Goal: Task Accomplishment & Management: Manage account settings

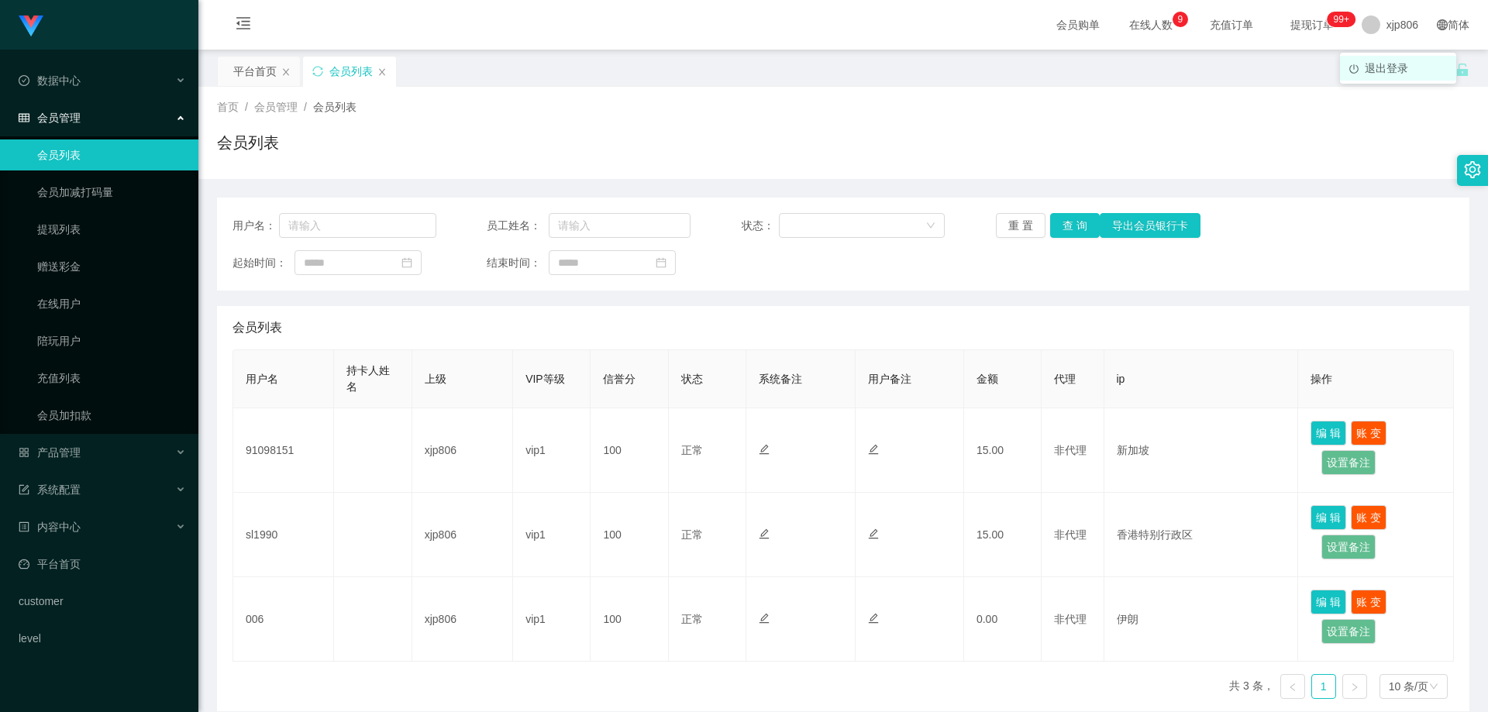
click at [1397, 66] on span "退出登录" at bounding box center [1386, 68] width 43 height 12
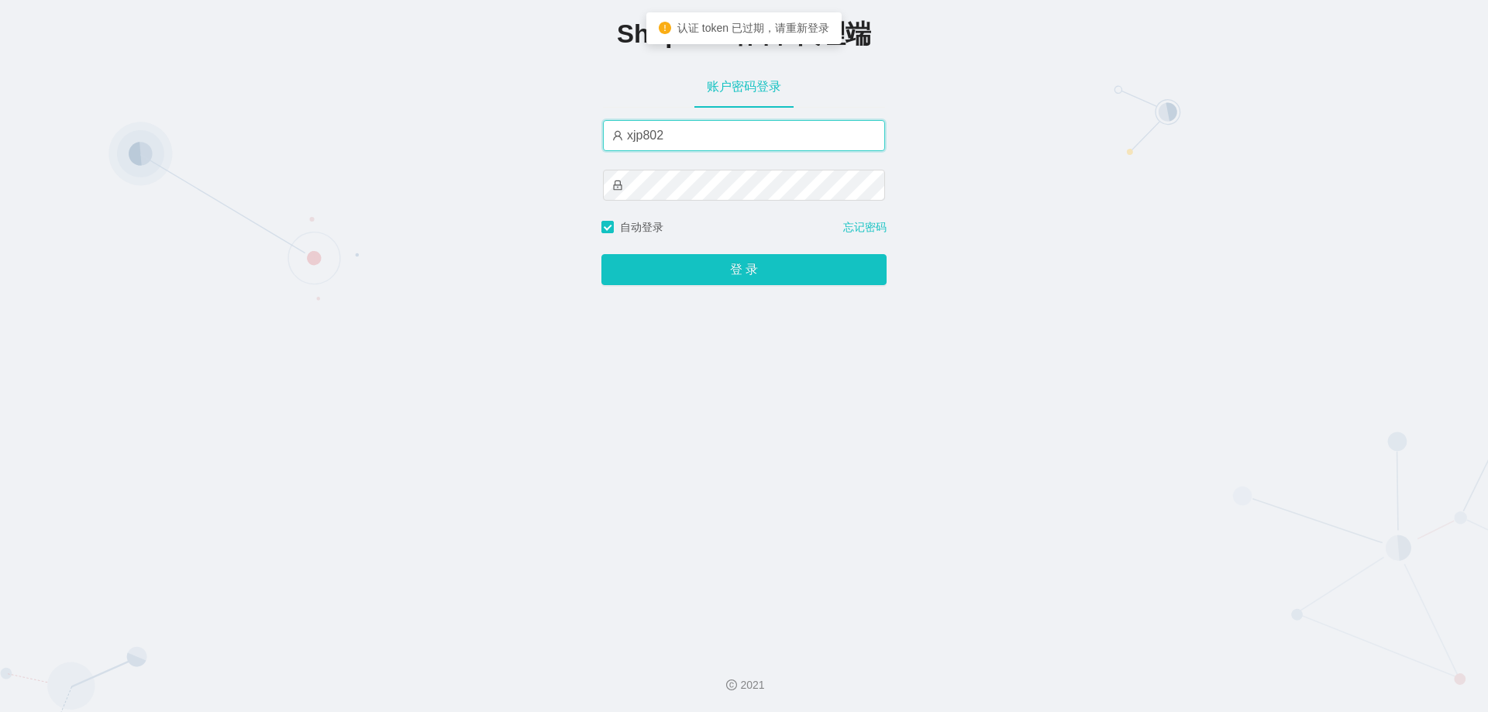
click at [667, 138] on input "xjp802" at bounding box center [744, 135] width 282 height 31
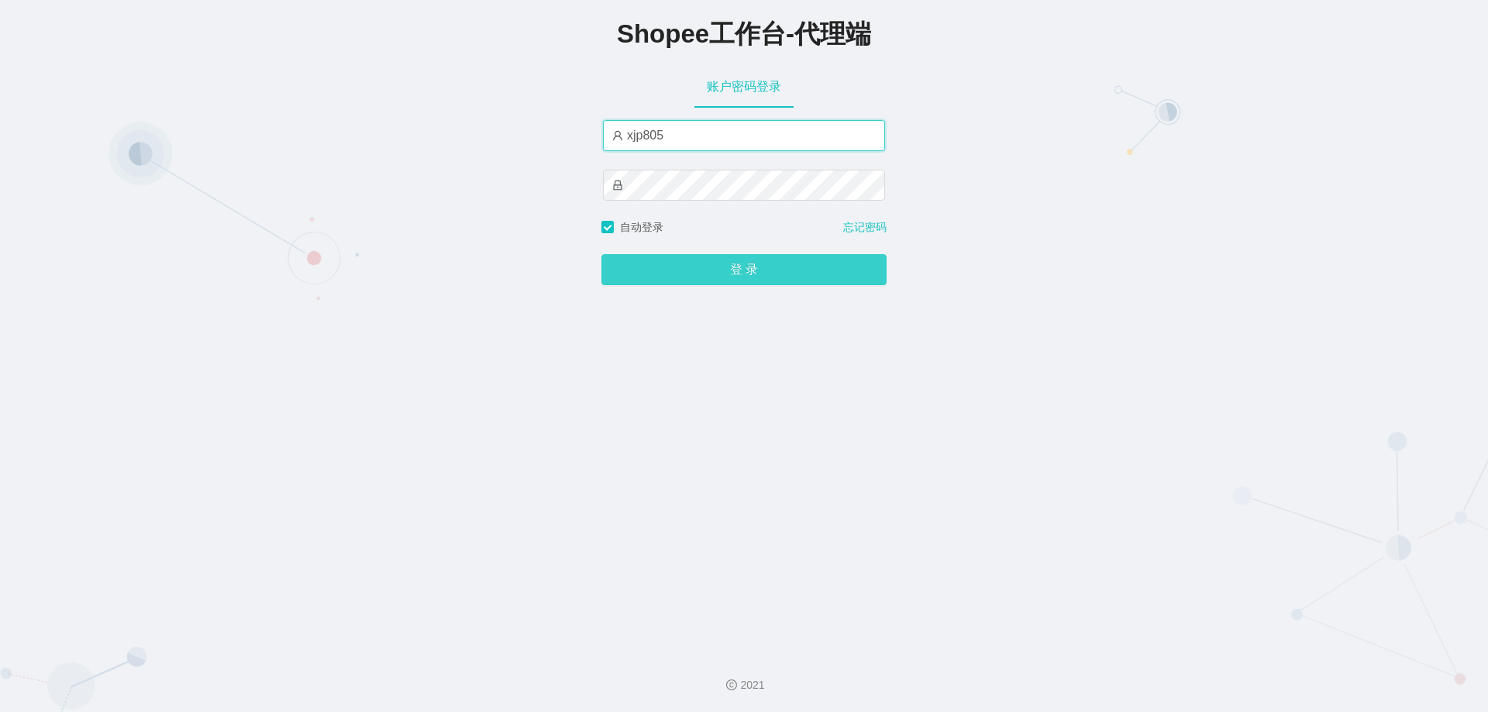
type input "xjp805"
click at [732, 276] on button "登 录" at bounding box center [743, 269] width 285 height 31
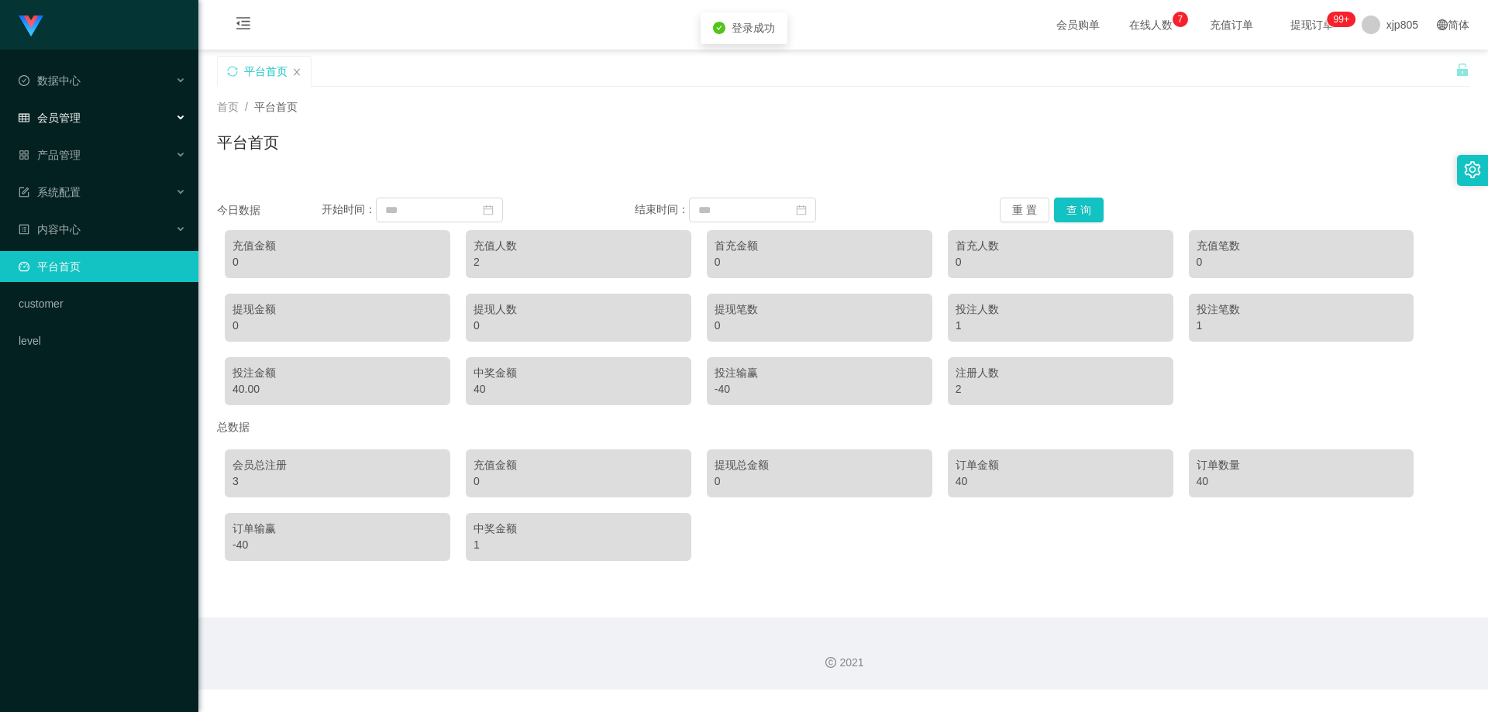
click at [88, 122] on div "会员管理" at bounding box center [99, 117] width 198 height 31
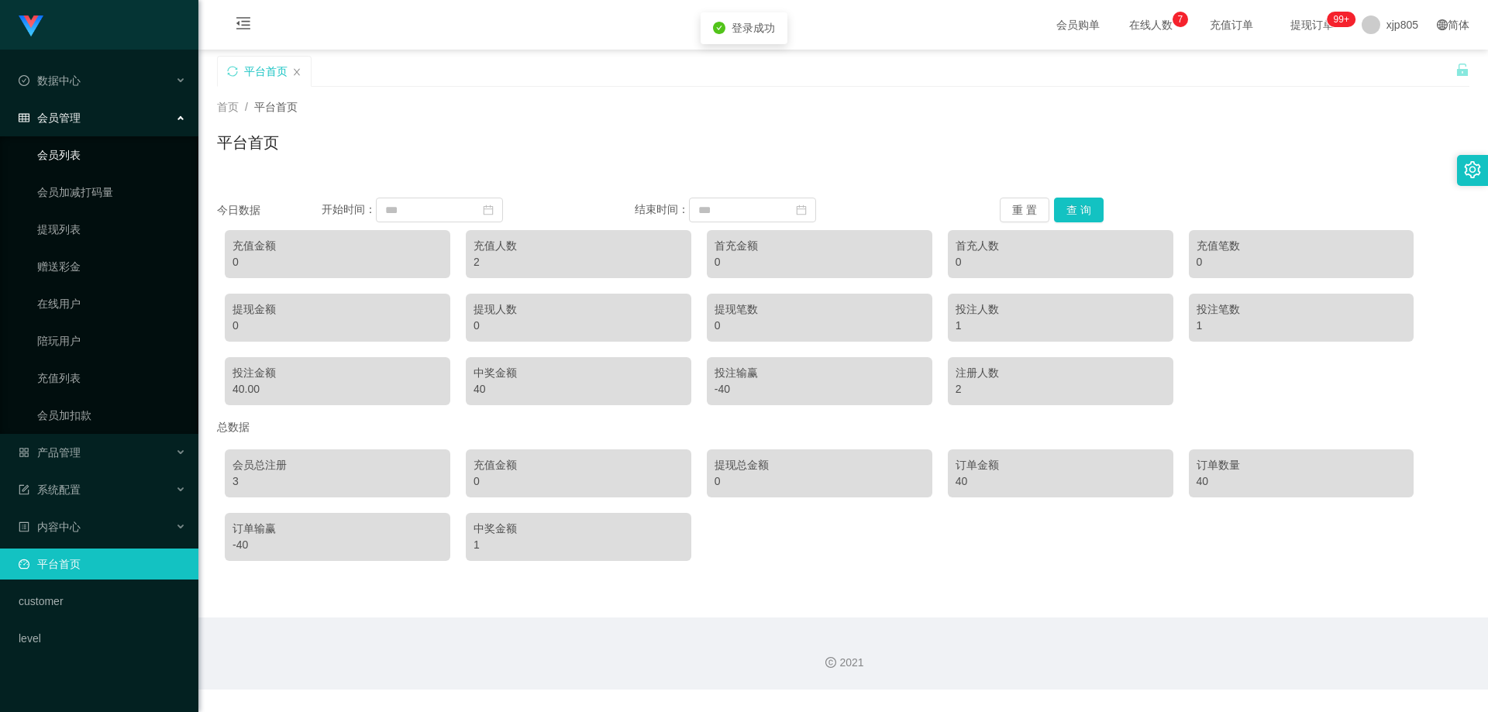
click at [78, 158] on link "会员列表" at bounding box center [111, 155] width 149 height 31
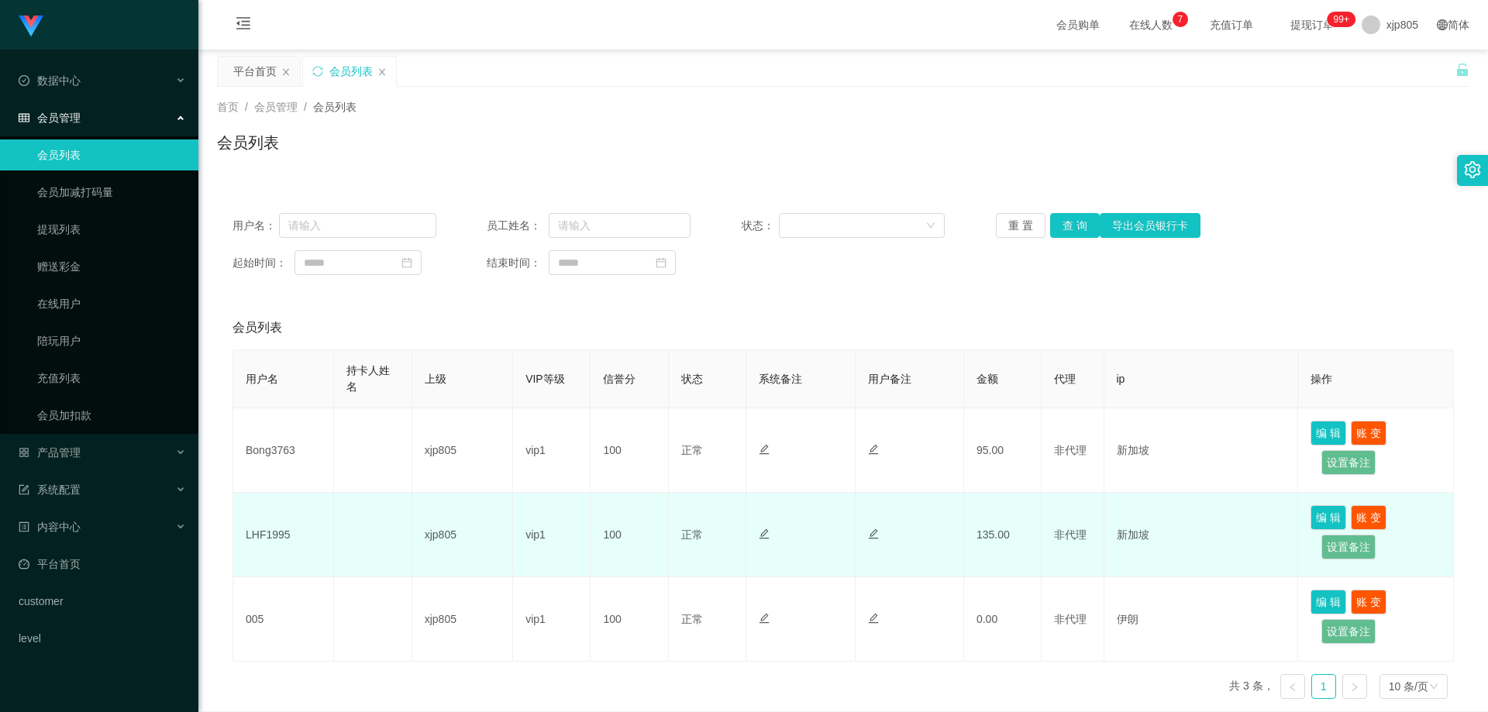
scroll to position [71, 0]
